Goal: Transaction & Acquisition: Purchase product/service

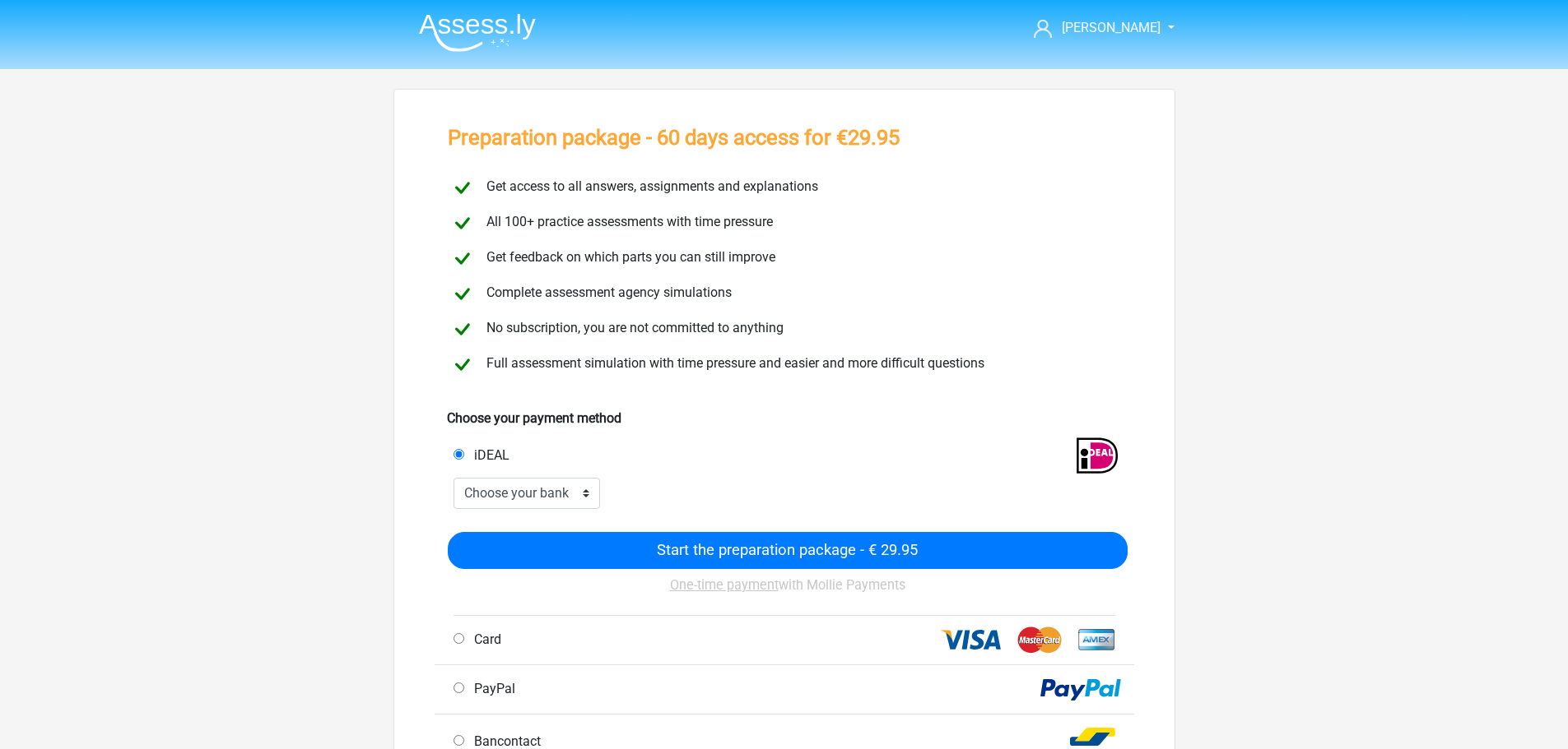
scroll to position [329, 0]
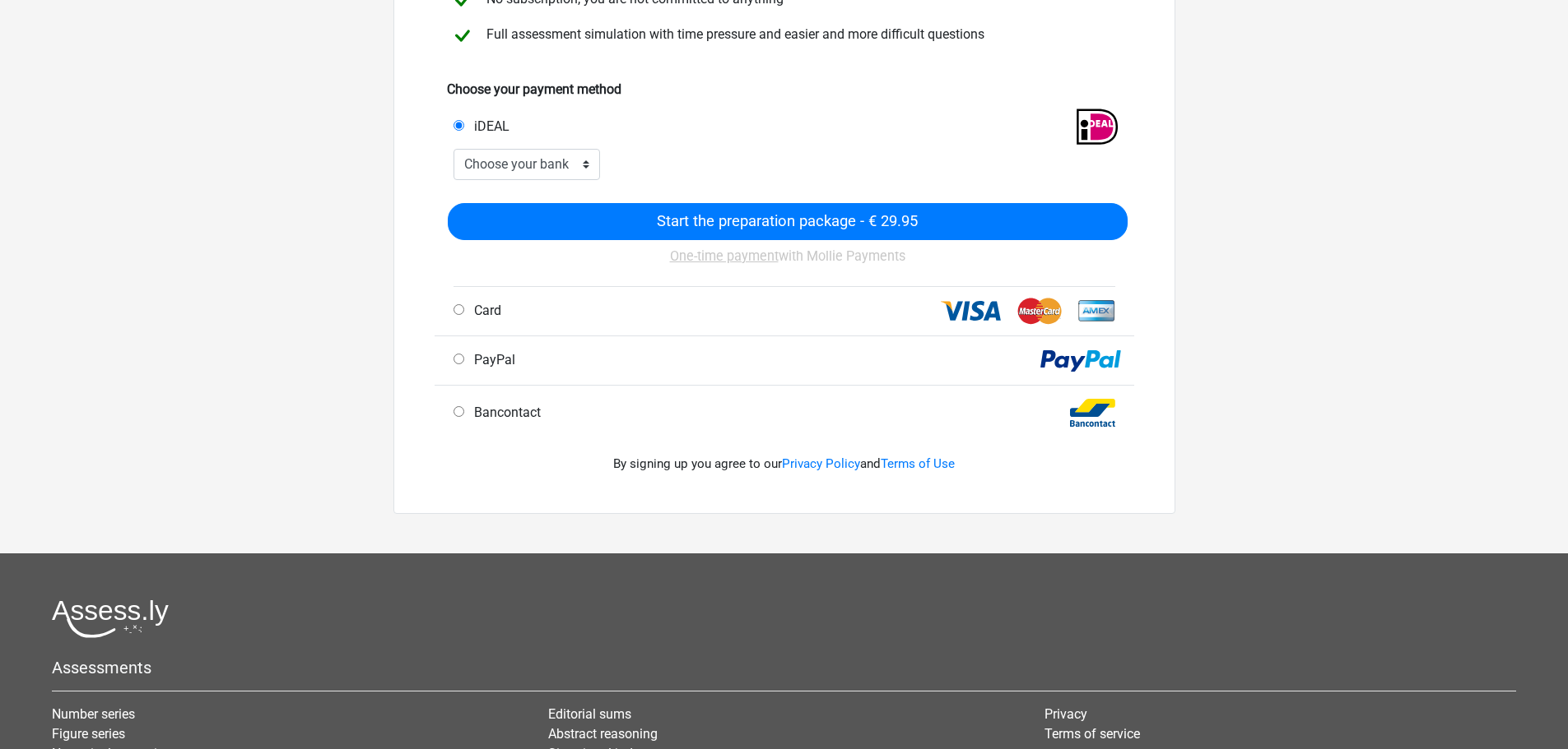
click at [578, 302] on div "Card" at bounding box center [616, 310] width 350 height 20
click at [481, 314] on font "Card" at bounding box center [488, 310] width 28 height 16
click at [465, 314] on input "Card" at bounding box center [459, 310] width 11 height 11
radio input "true"
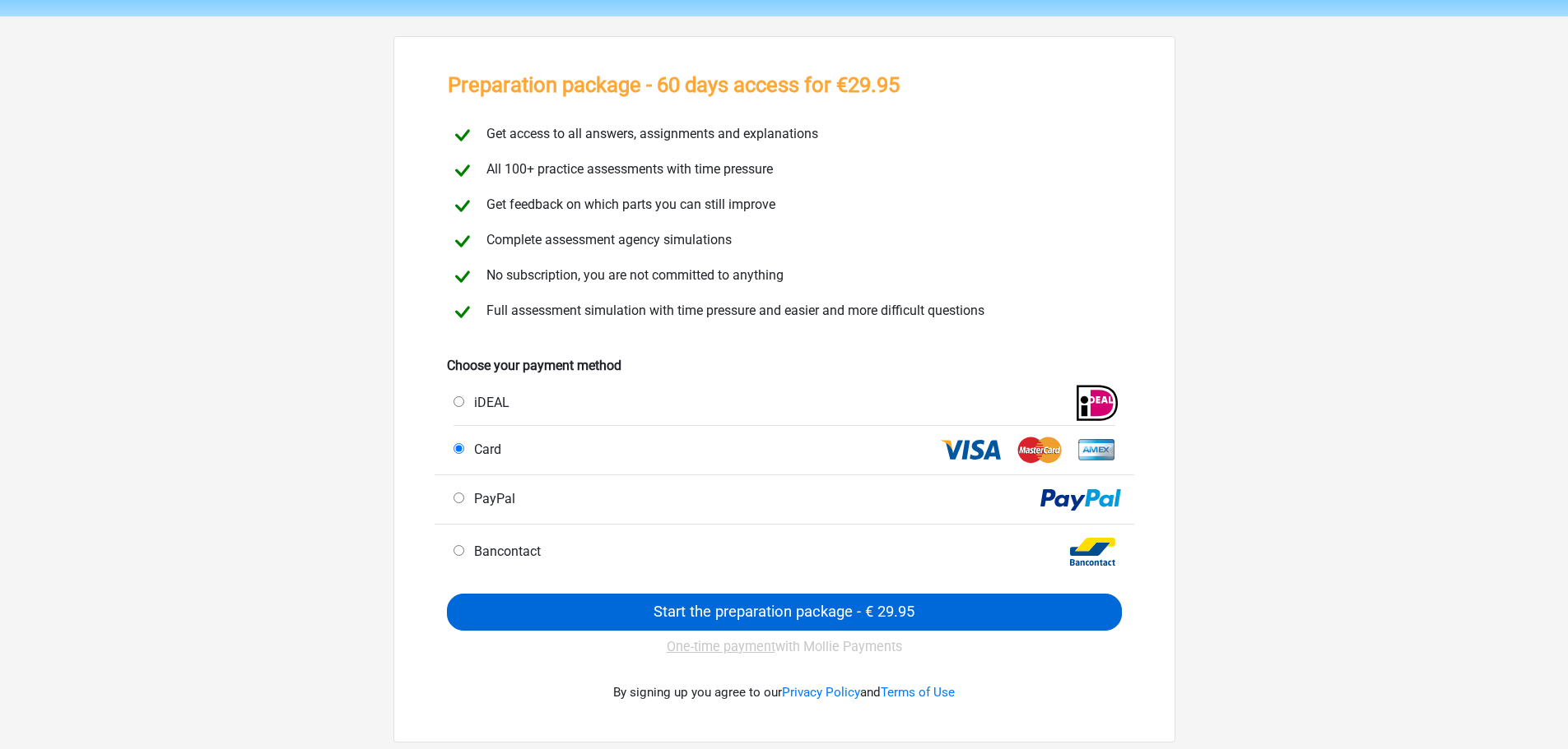
scroll to position [82, 0]
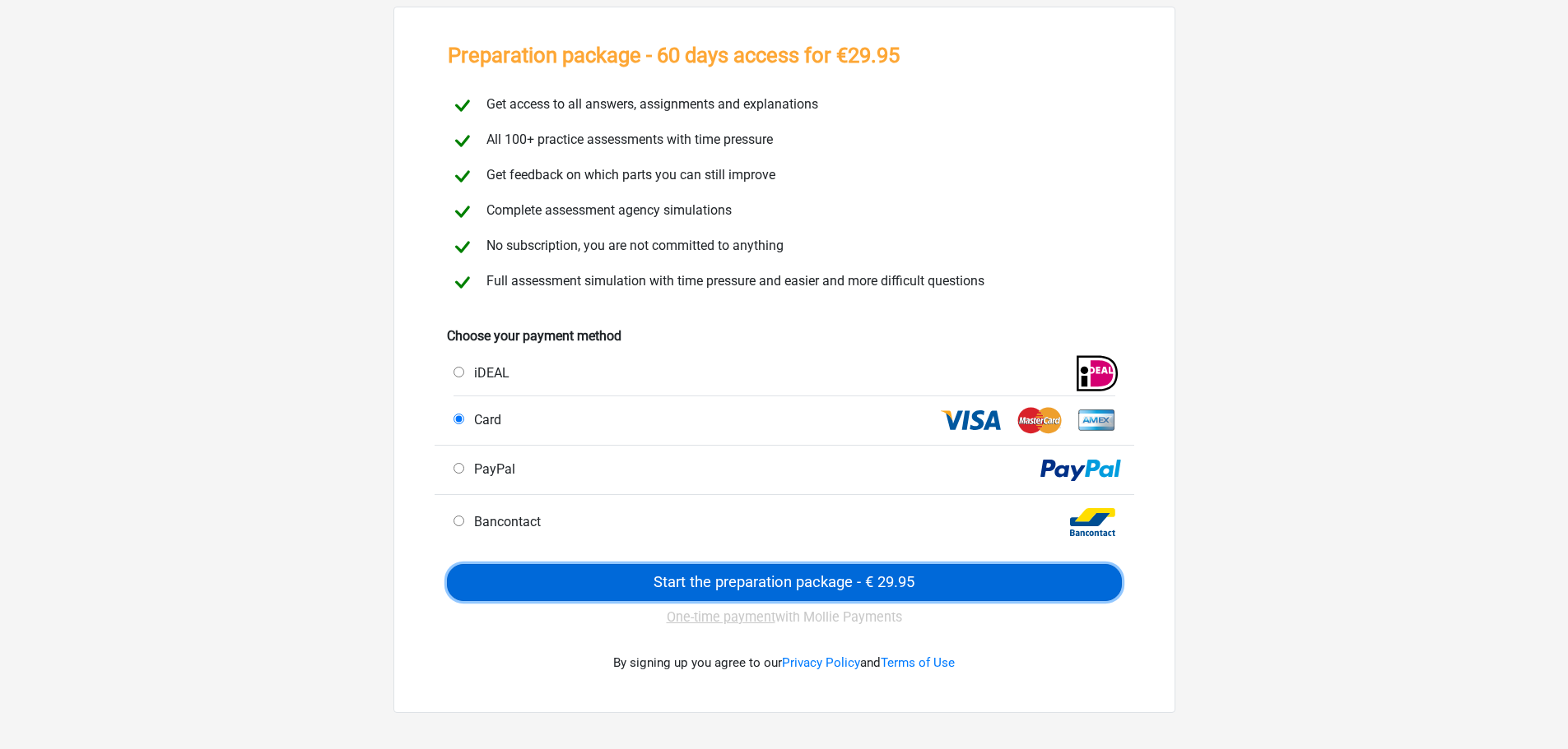
click at [786, 582] on input "Start the preparation package - € 29.95" at bounding box center [784, 583] width 675 height 37
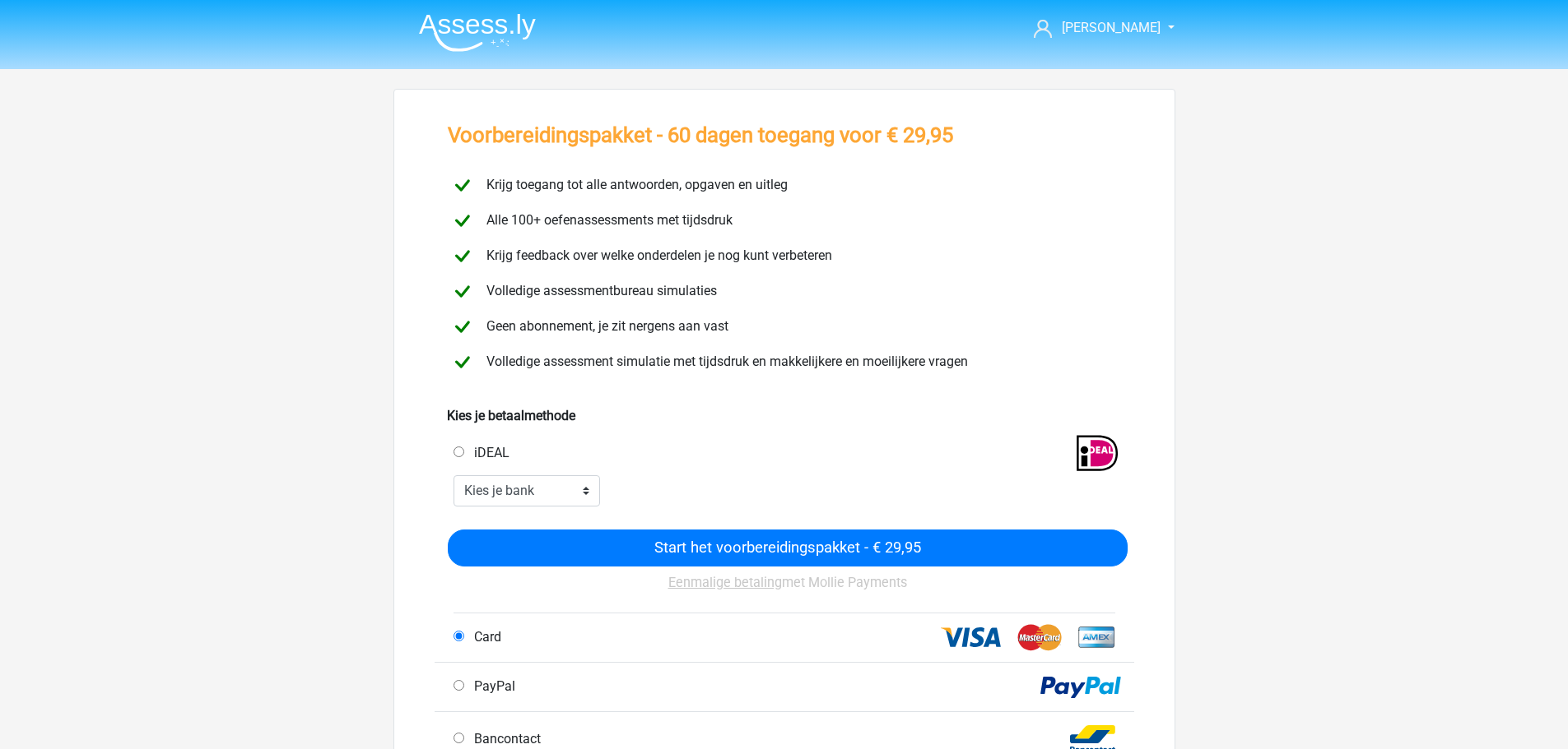
scroll to position [82, 0]
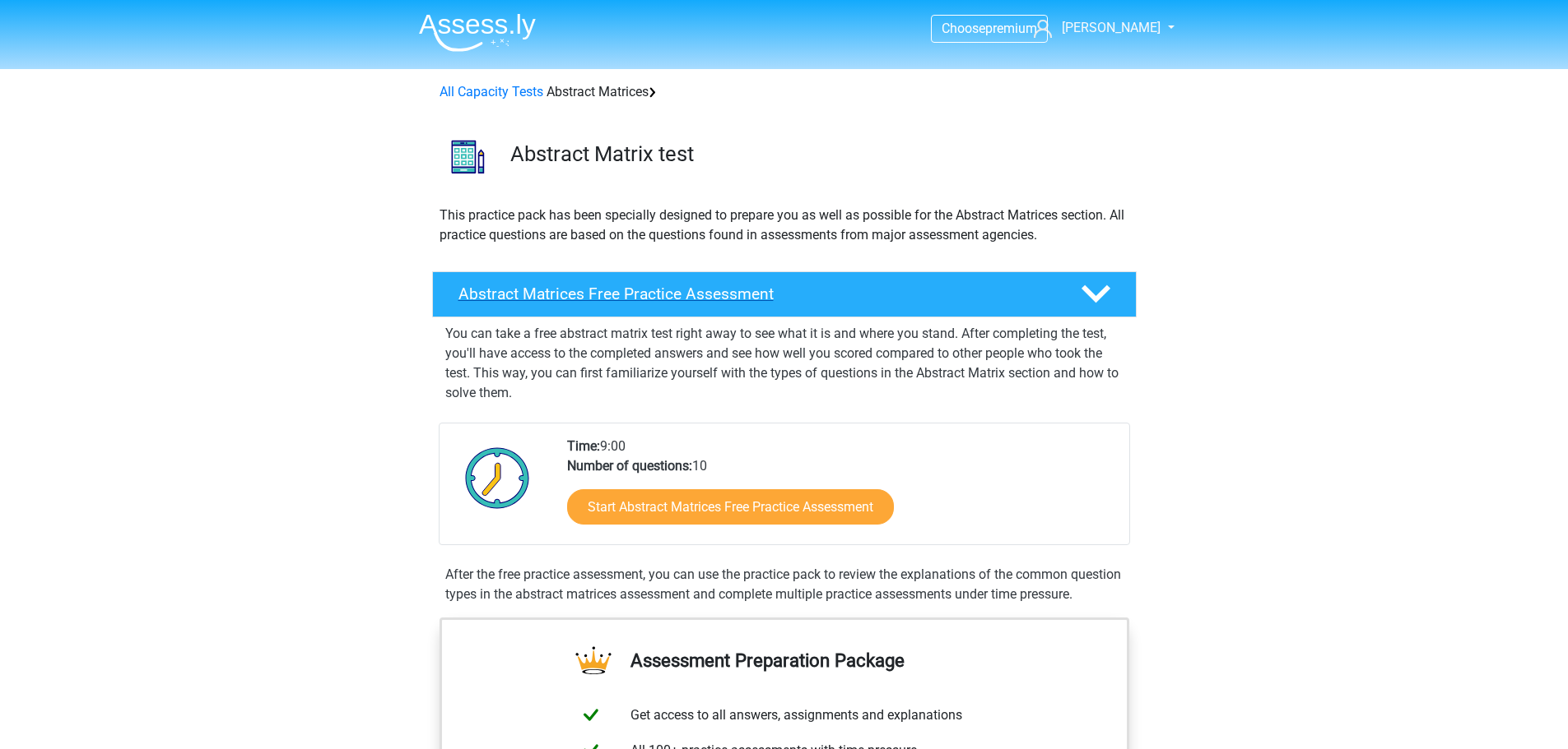
click at [1088, 296] on polygon at bounding box center [1095, 294] width 28 height 18
